Goal: Information Seeking & Learning: Learn about a topic

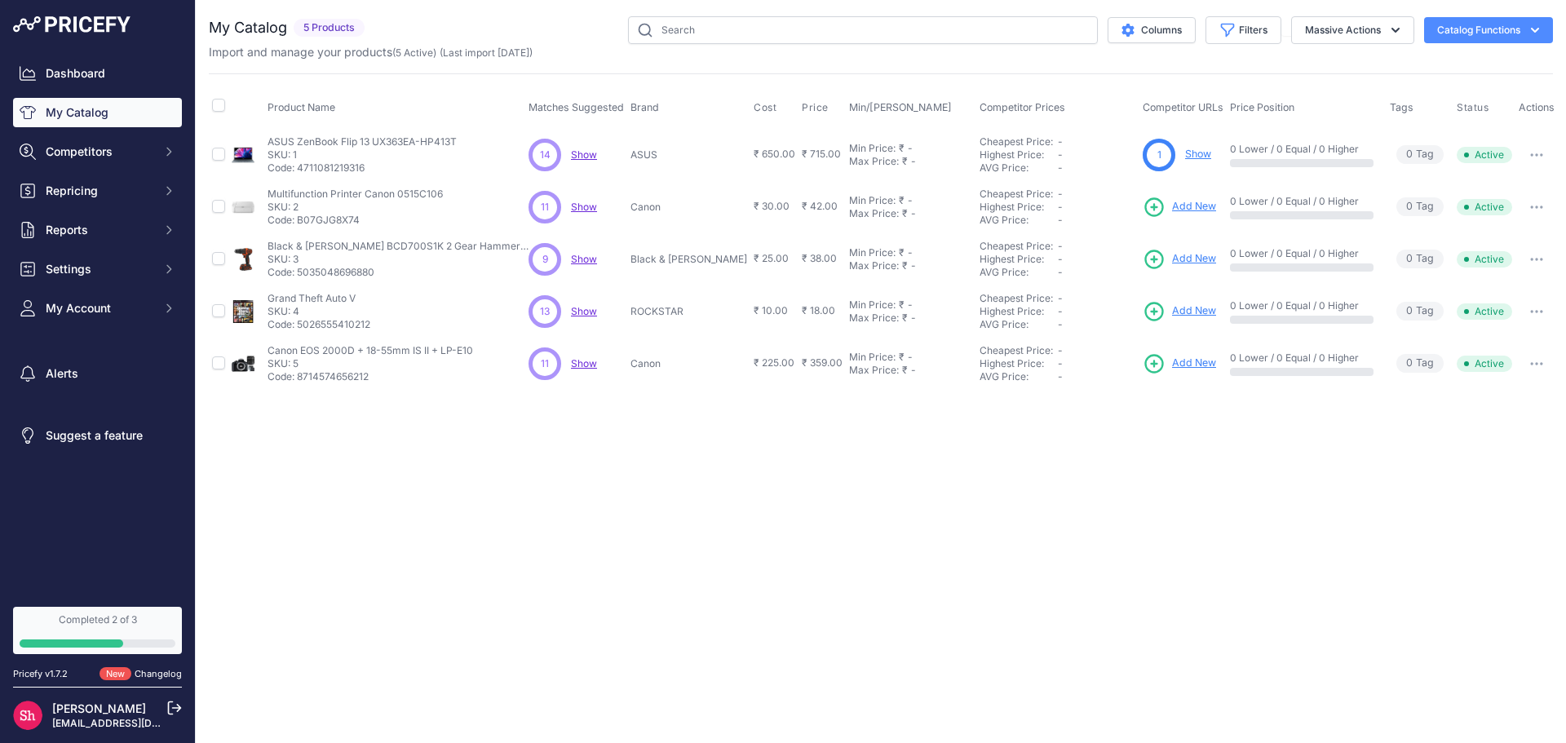
drag, startPoint x: 522, startPoint y: 103, endPoint x: 631, endPoint y: 104, distance: 109.3
click at [631, 104] on tr "Product Name Matches Suggested Brand Cost" at bounding box center [883, 107] width 1349 height 41
copy tr "Matches Suggested"
click at [657, 104] on span "Brand" at bounding box center [644, 107] width 29 height 12
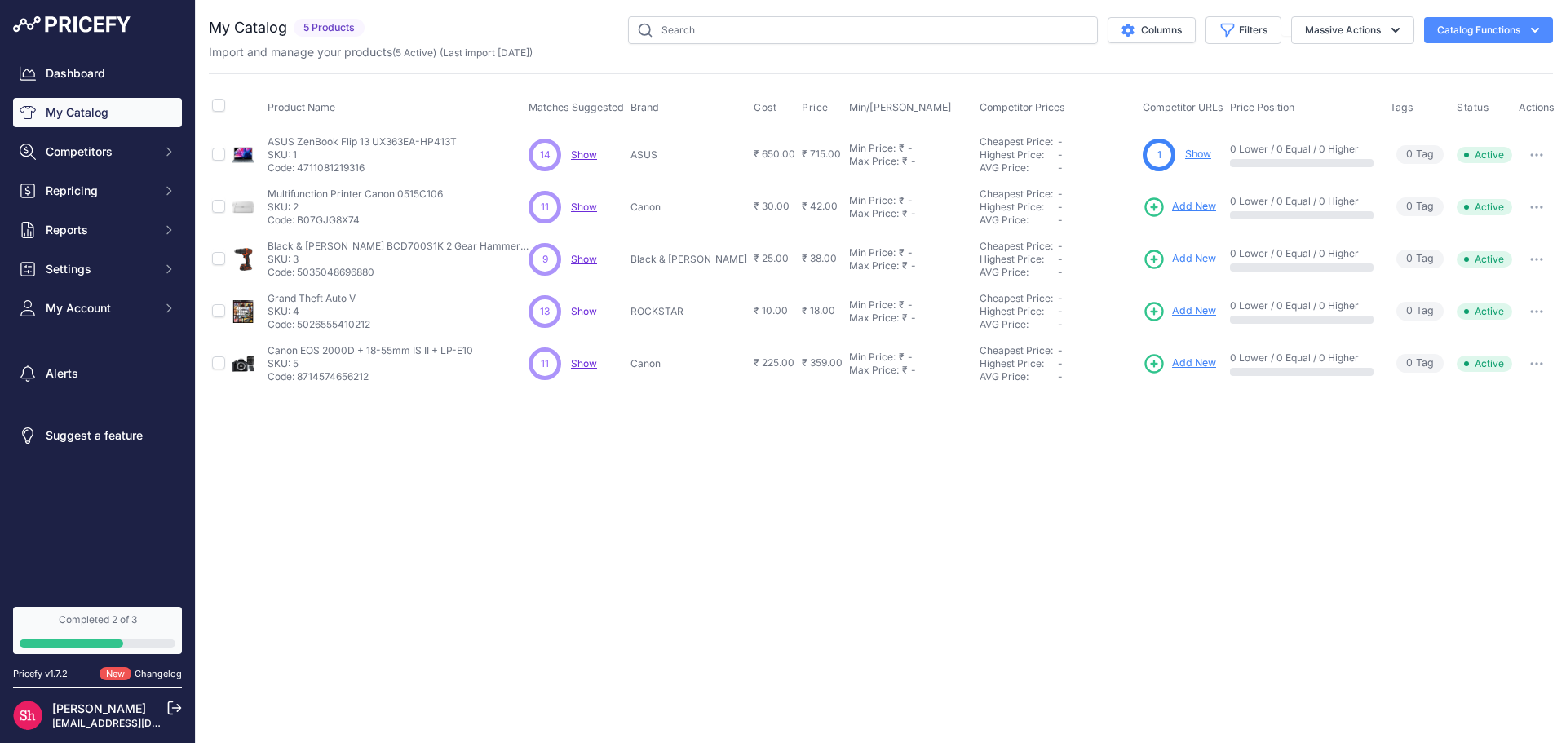
copy span "Brand"
click at [754, 108] on span "Cost" at bounding box center [765, 107] width 23 height 13
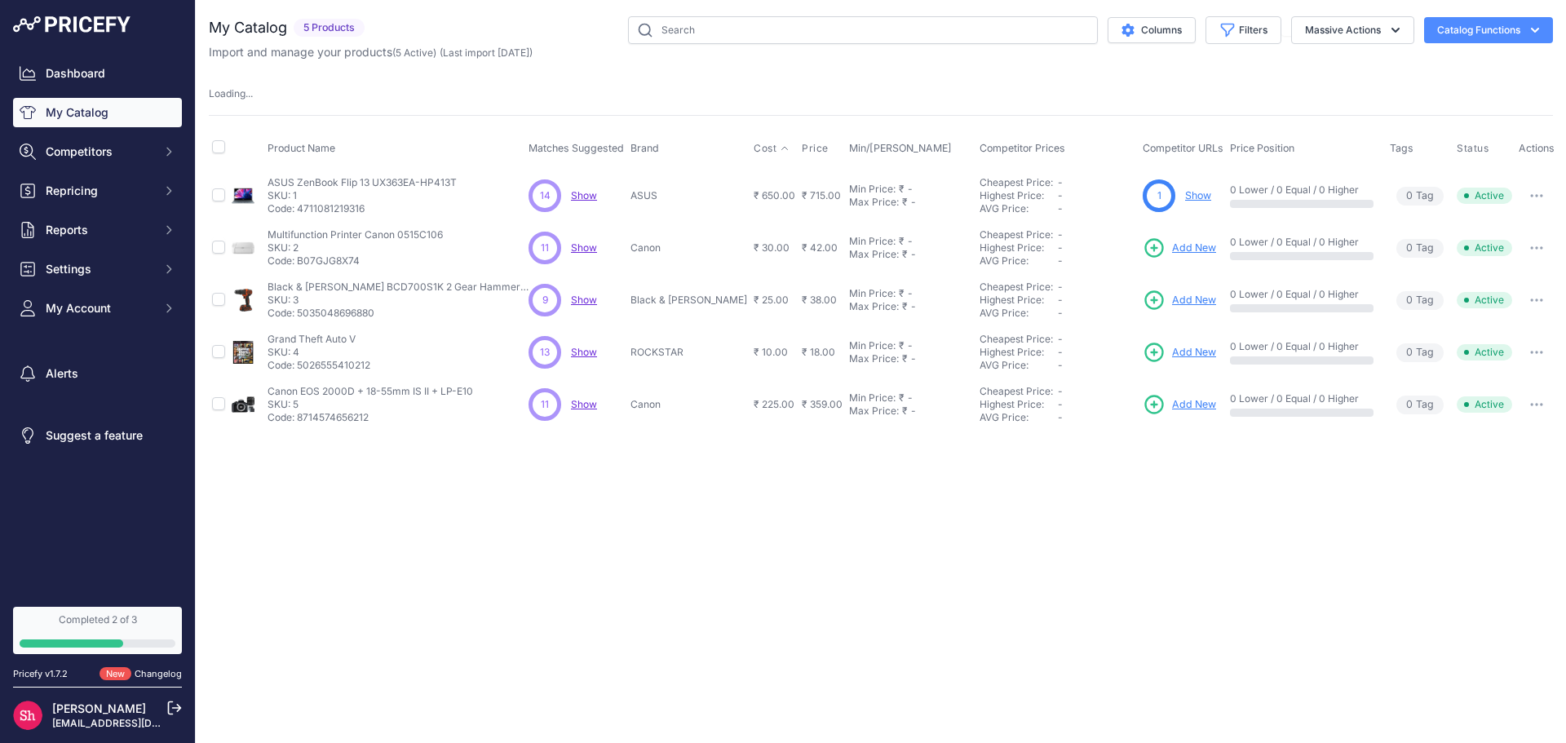
click at [731, 108] on div "My Catalog 5 Products" at bounding box center [881, 223] width 1344 height 414
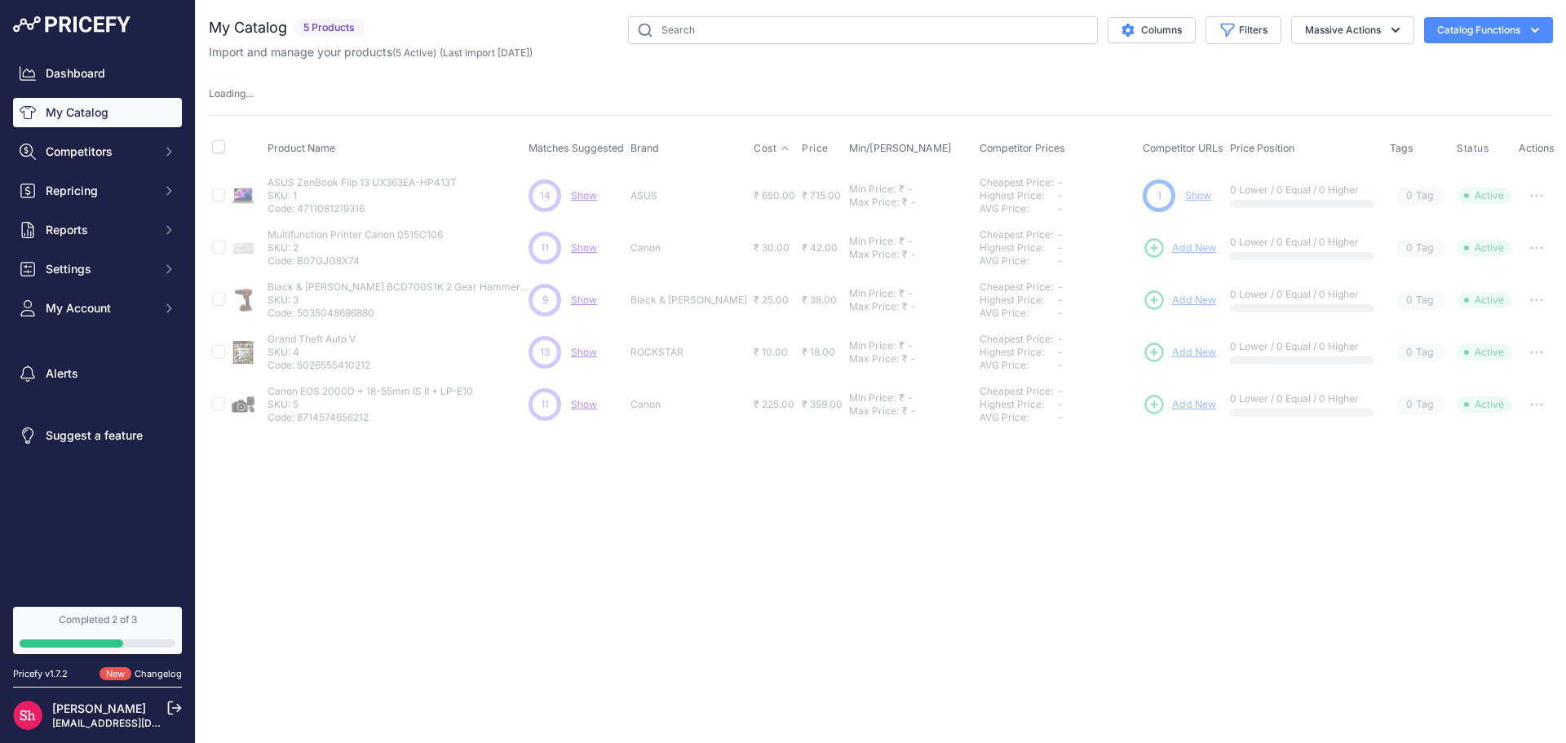
click at [754, 144] on span "Cost" at bounding box center [765, 148] width 23 height 13
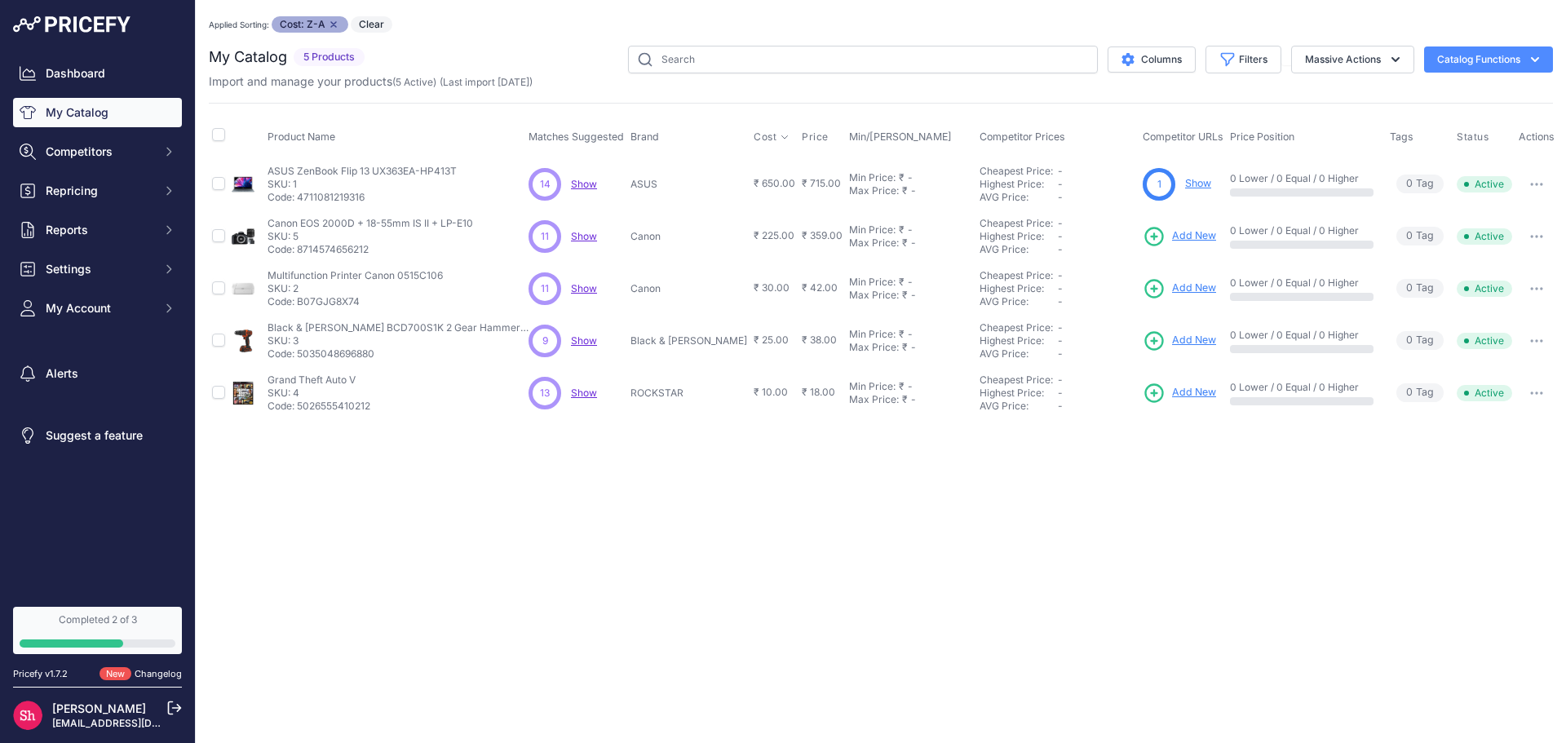
click at [701, 138] on th "Brand" at bounding box center [688, 137] width 123 height 41
drag, startPoint x: 701, startPoint y: 130, endPoint x: 749, endPoint y: 135, distance: 49.2
click at [749, 135] on tr "Product Name Matches Suggested Brand Cost" at bounding box center [883, 137] width 1349 height 41
copy tr "Cost"
click at [791, 113] on div "Product Name Matches Suggested Brand Cost" at bounding box center [881, 261] width 1344 height 316
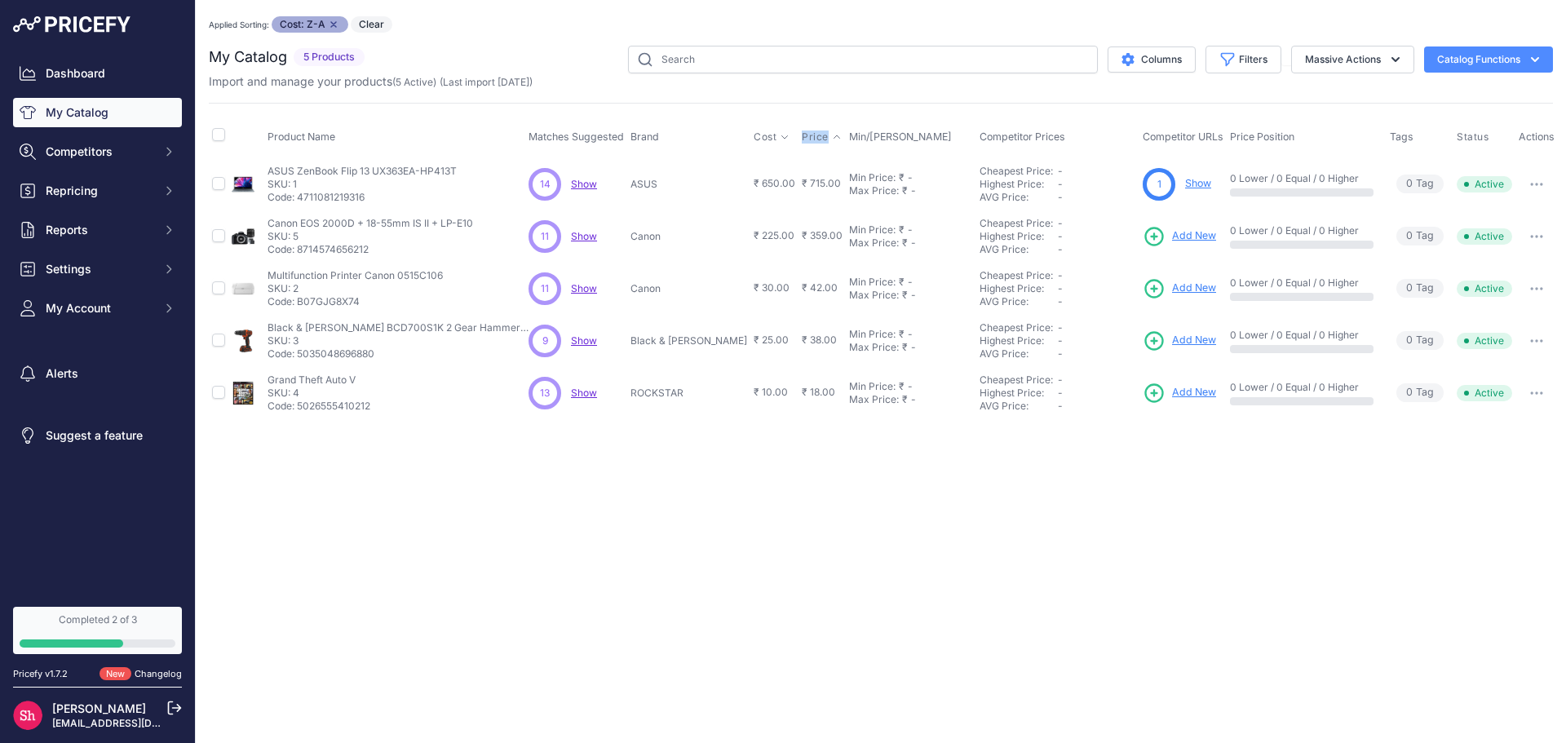
drag, startPoint x: 764, startPoint y: 135, endPoint x: 800, endPoint y: 138, distance: 36.0
click at [800, 138] on tr "Product Name Matches Suggested Brand Cost" at bounding box center [883, 137] width 1349 height 41
copy tr "Price"
click at [811, 124] on th "Price" at bounding box center [821, 137] width 47 height 41
click at [816, 126] on th "Price" at bounding box center [821, 137] width 47 height 41
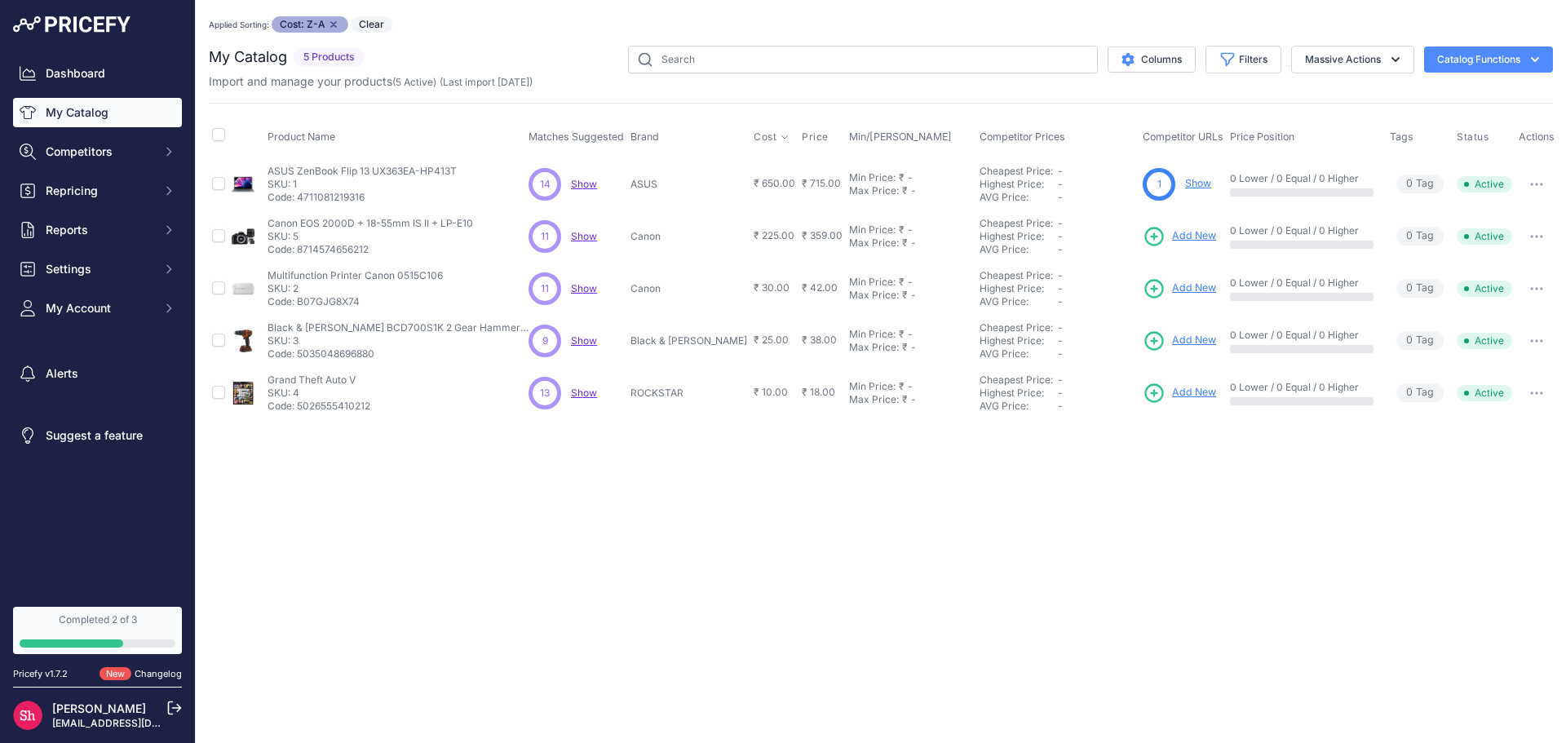
drag, startPoint x: 816, startPoint y: 134, endPoint x: 891, endPoint y: 139, distance: 75.2
click at [891, 139] on th "Min/[PERSON_NAME]" at bounding box center [911, 137] width 130 height 41
copy span "Min/[PERSON_NAME]"
click at [942, 108] on div "Product Name Matches Suggested Brand Cost" at bounding box center [881, 261] width 1344 height 316
drag, startPoint x: 945, startPoint y: 130, endPoint x: 1047, endPoint y: 132, distance: 102.0
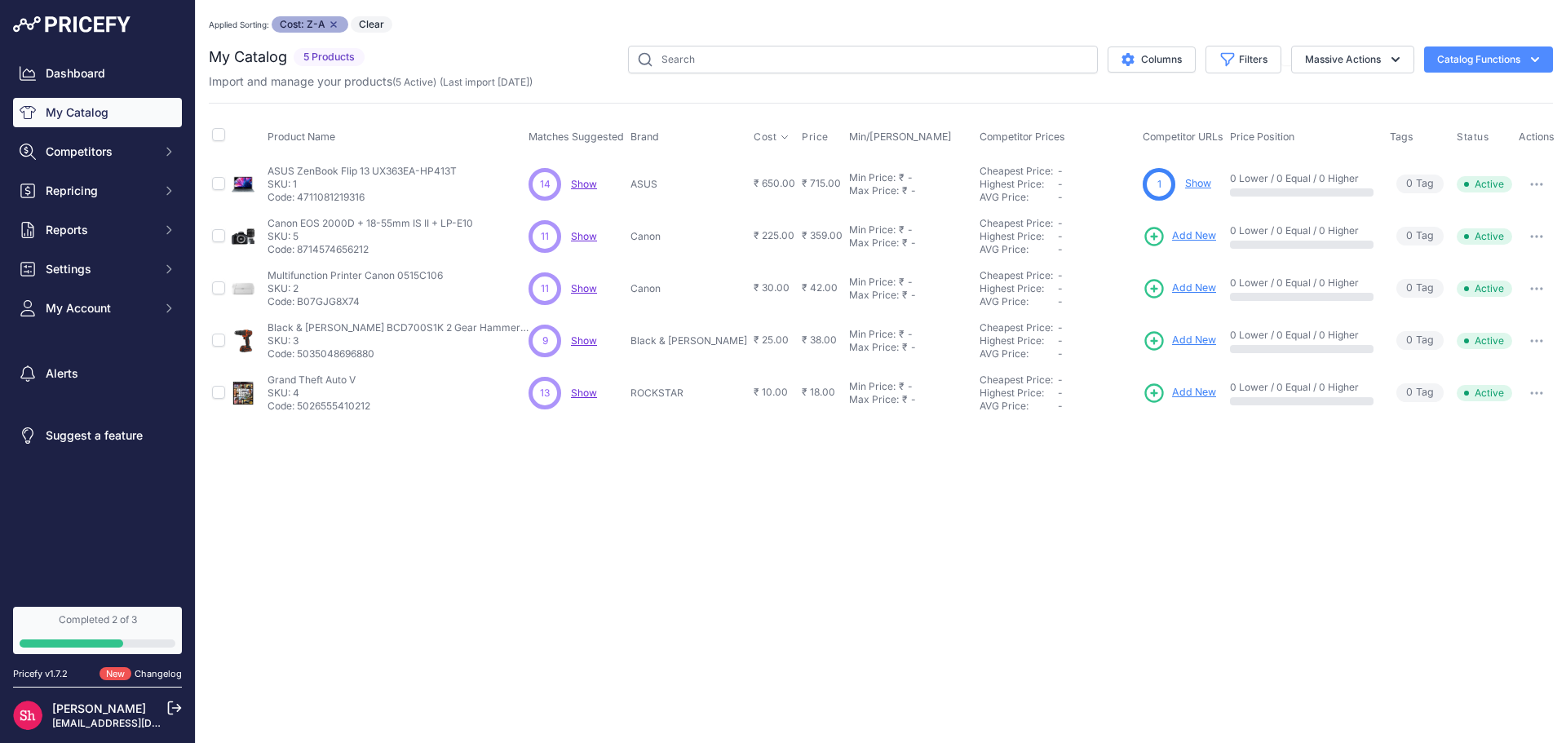
click at [1047, 132] on tr "Product Name Matches Suggested Brand Cost" at bounding box center [883, 137] width 1349 height 41
copy tr "Competitor Prices"
click at [1196, 139] on th "Competitor URLs" at bounding box center [1182, 137] width 87 height 41
drag, startPoint x: 1196, startPoint y: 139, endPoint x: 1112, endPoint y: 135, distance: 84.1
click at [1139, 135] on th "Competitor URLs" at bounding box center [1182, 137] width 87 height 41
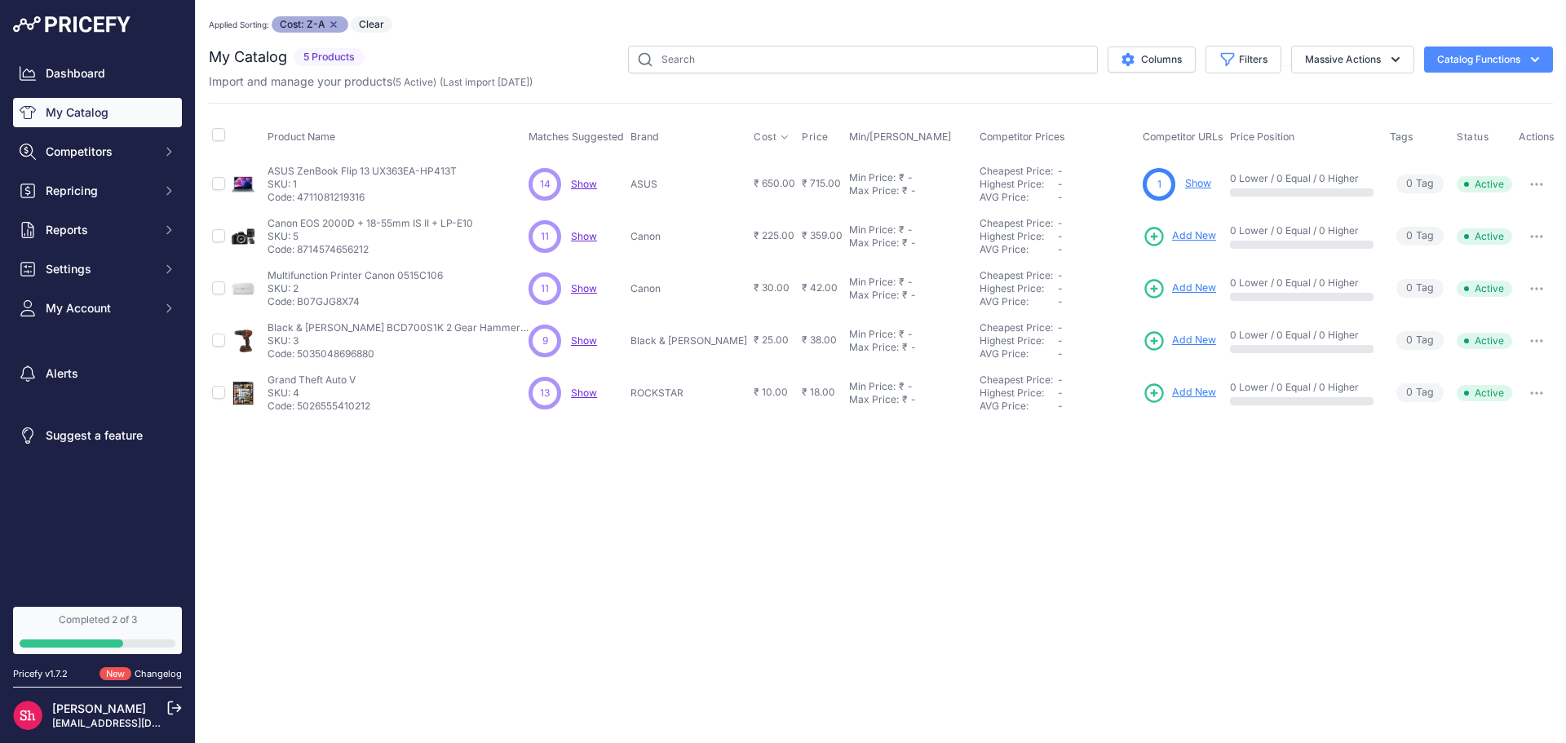
copy span "Competitor URLs"
drag, startPoint x: 1203, startPoint y: 130, endPoint x: 1278, endPoint y: 132, distance: 75.0
click at [1278, 132] on th "Price Position" at bounding box center [1307, 137] width 160 height 41
copy span "Price Position"
drag, startPoint x: 1373, startPoint y: 139, endPoint x: 1413, endPoint y: 135, distance: 40.2
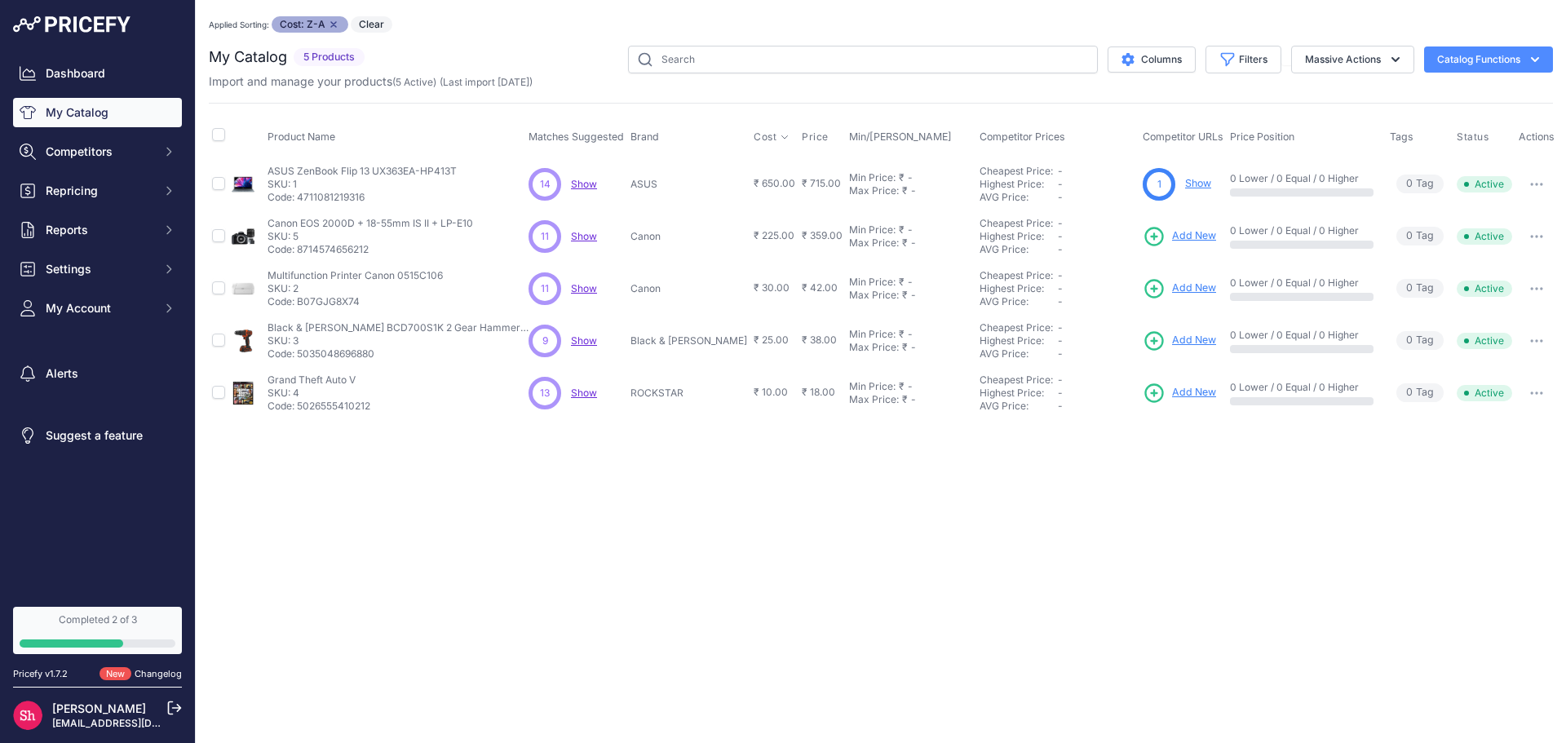
click at [1413, 135] on th "Tags" at bounding box center [1419, 137] width 67 height 41
copy span "Tags"
click at [1488, 110] on div "Product Name Matches Suggested Brand Cost" at bounding box center [881, 261] width 1344 height 316
drag, startPoint x: 1437, startPoint y: 132, endPoint x: 1478, endPoint y: 140, distance: 41.6
click at [1478, 140] on tr "Product Name Matches Suggested Brand Cost" at bounding box center [883, 137] width 1349 height 41
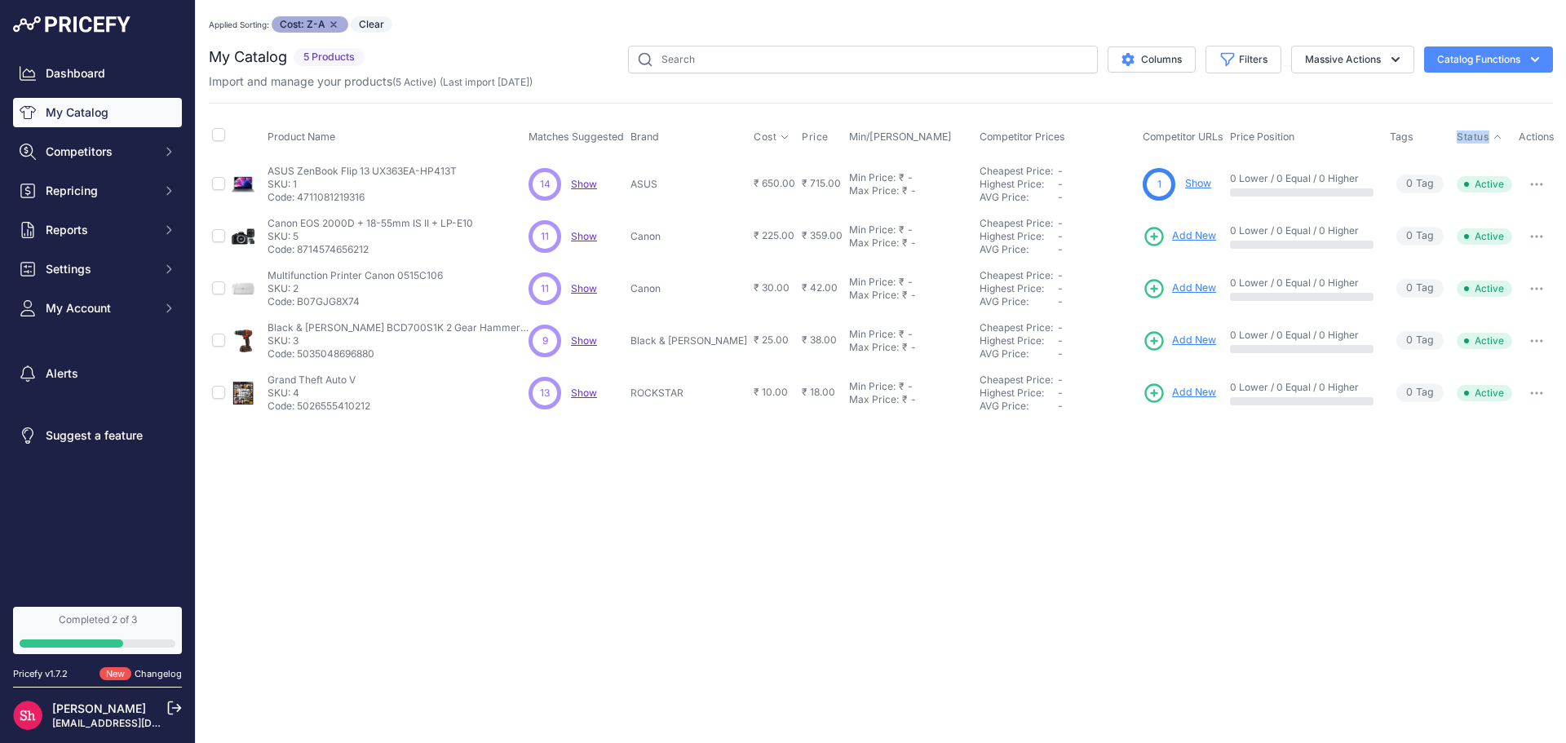
copy tr "Status"
drag, startPoint x: 1510, startPoint y: 137, endPoint x: 1554, endPoint y: 135, distance: 43.3
click at [1554, 135] on div "You are not connected to the internet. Applied Sorting: Cost: Z-A Remove sort o…" at bounding box center [881, 218] width 1370 height 436
click at [1483, 115] on div "Product Name Matches Suggested Brand Cost" at bounding box center [881, 261] width 1344 height 316
drag, startPoint x: 1509, startPoint y: 133, endPoint x: 1551, endPoint y: 133, distance: 42.4
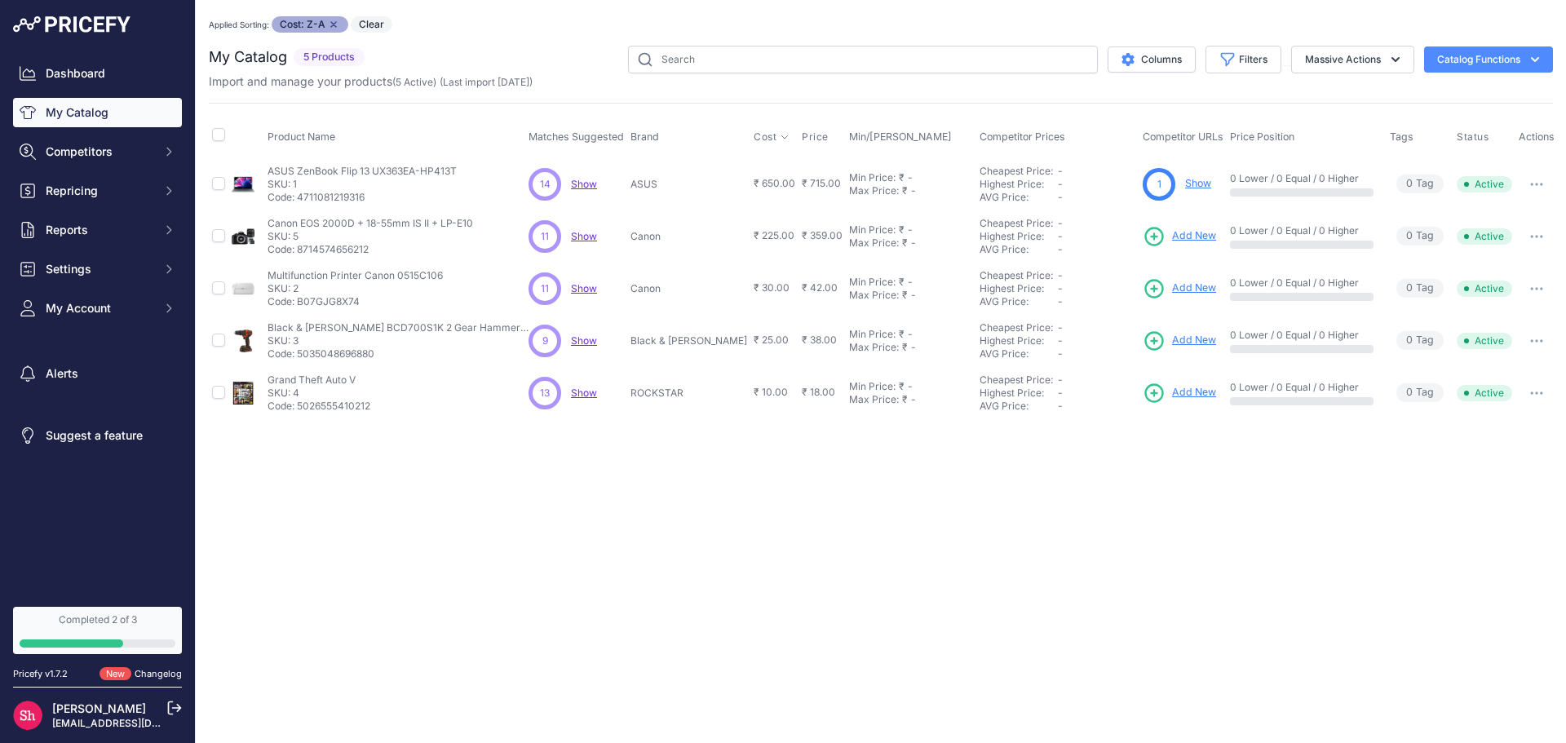
click at [1551, 133] on th "Actions" at bounding box center [1536, 137] width 42 height 41
drag, startPoint x: 269, startPoint y: 168, endPoint x: 471, endPoint y: 169, distance: 202.3
click at [471, 169] on td "ASUS ZenBook Flip 13 UX363EA-HP413T ASUS ZenBook Flip 13 UX363EA-HP413T SKU: 1 …" at bounding box center [394, 183] width 261 height 53
